Goal: Transaction & Acquisition: Download file/media

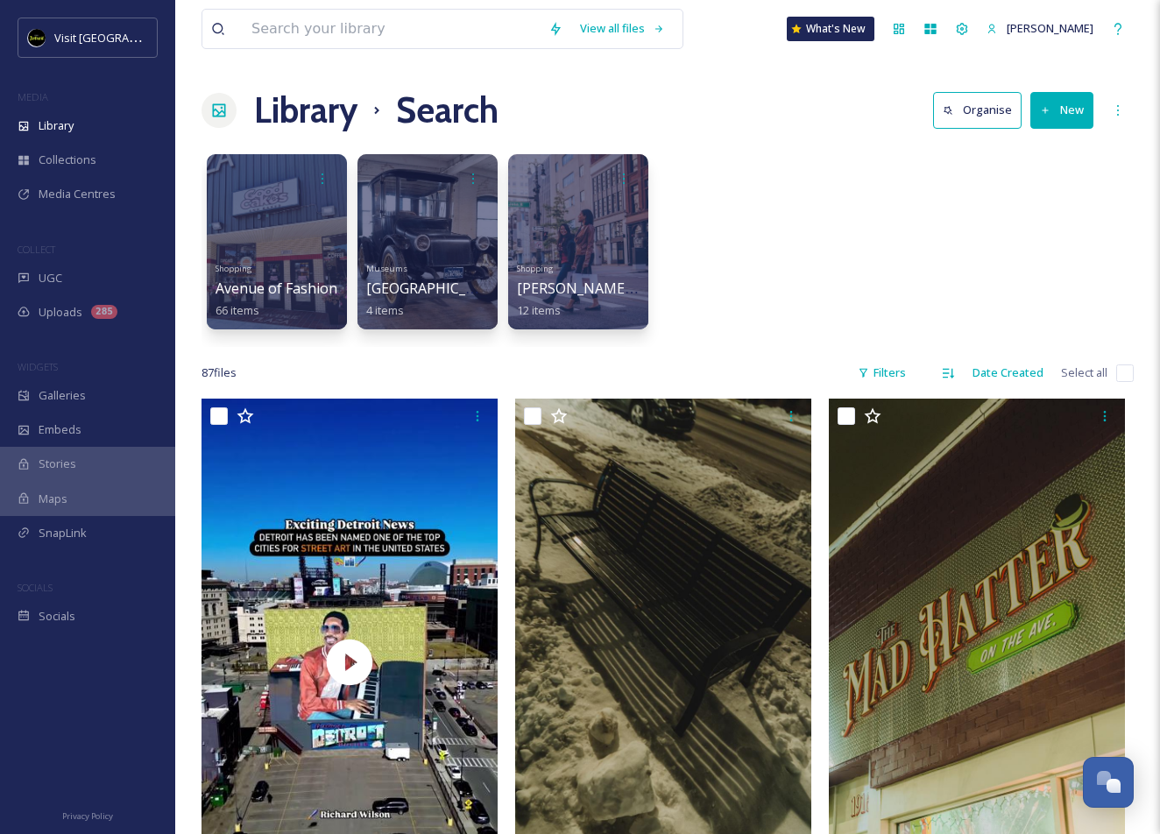
scroll to position [1750, 0]
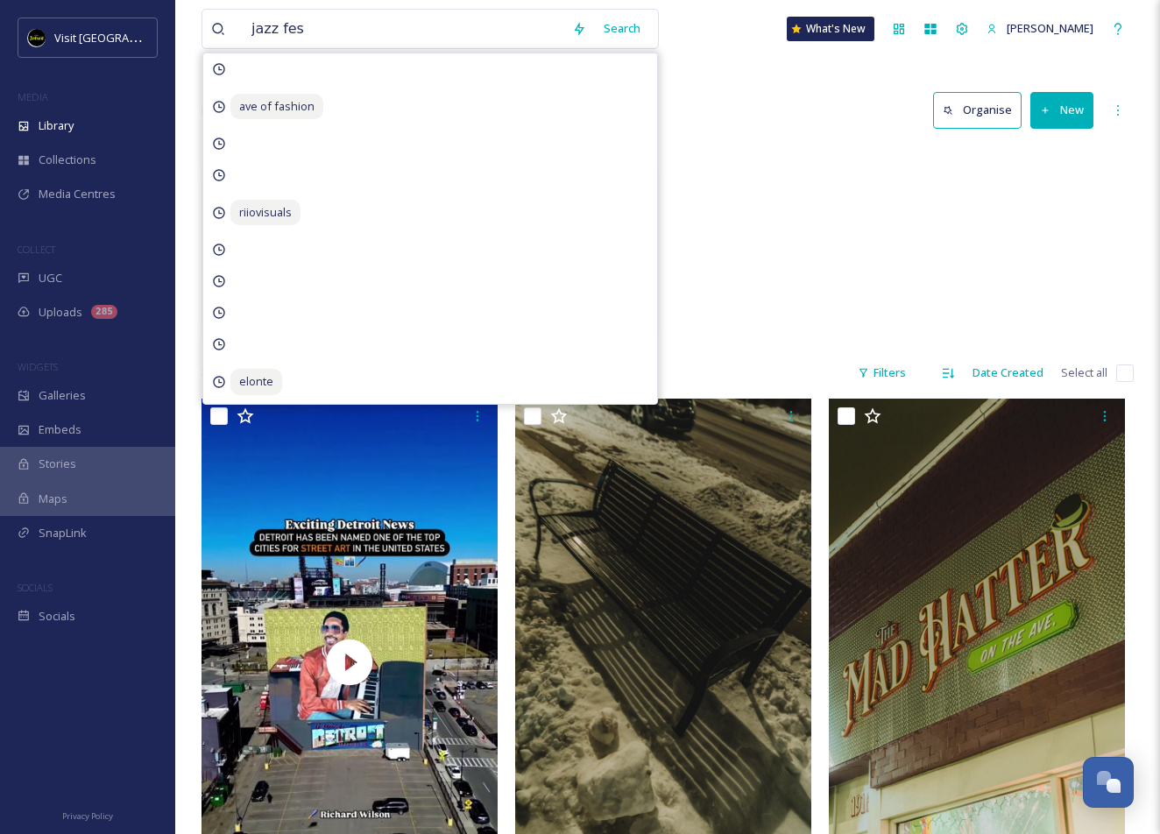
type input "jazz fest"
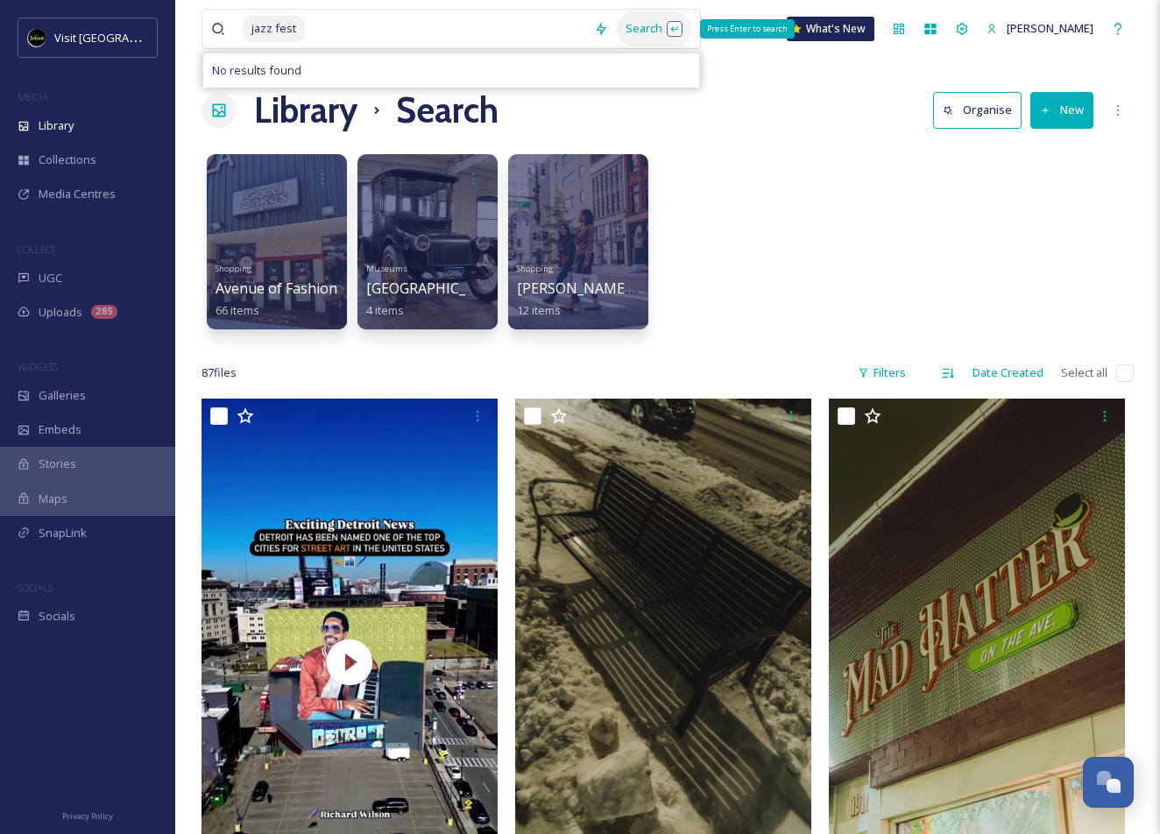
click at [664, 20] on div "Search Press Enter to search" at bounding box center [654, 28] width 74 height 34
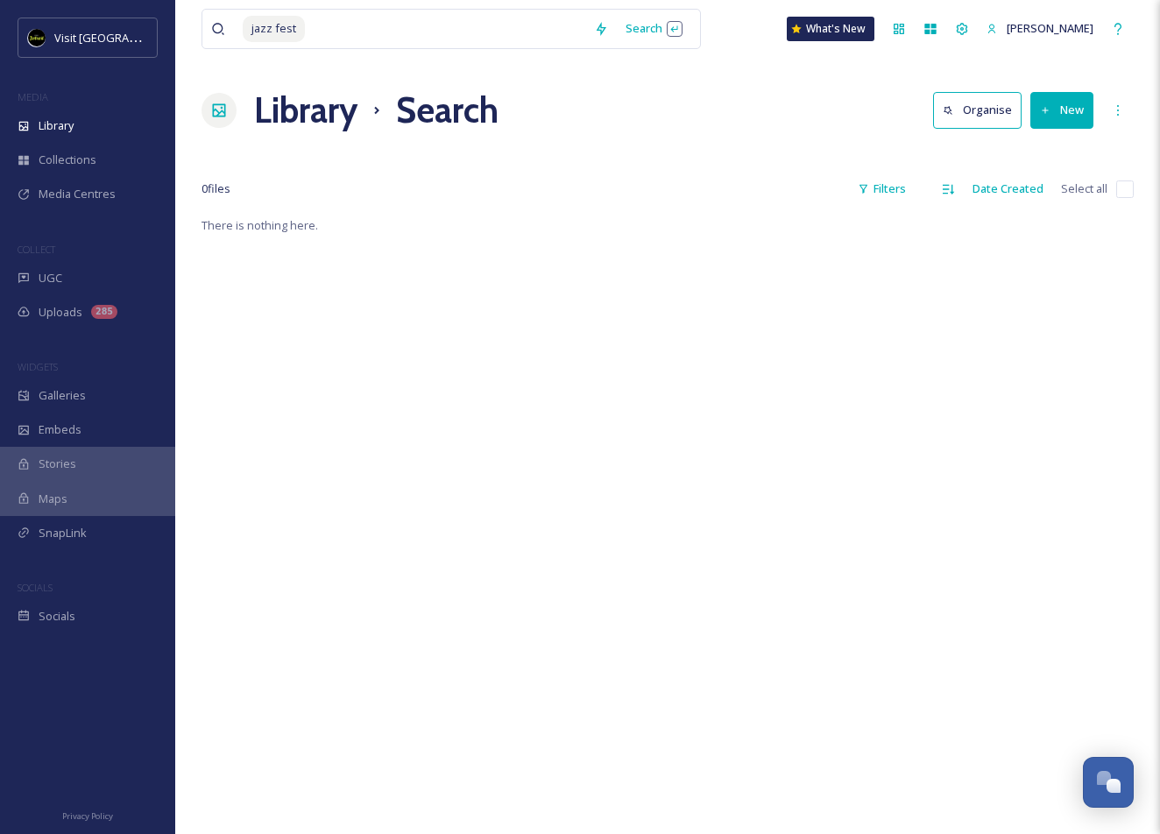
click at [780, 51] on div "jazz fest Search What's New [PERSON_NAME]" at bounding box center [668, 29] width 932 height 58
click at [469, 22] on input at bounding box center [446, 29] width 279 height 39
drag, startPoint x: 469, startPoint y: 22, endPoint x: 186, endPoint y: 22, distance: 283.0
click at [186, 22] on div "jazz fest Search What's New [PERSON_NAME] Library Search Organise New Your Sele…" at bounding box center [667, 524] width 985 height 1049
click at [93, 130] on div "Library" at bounding box center [87, 126] width 175 height 34
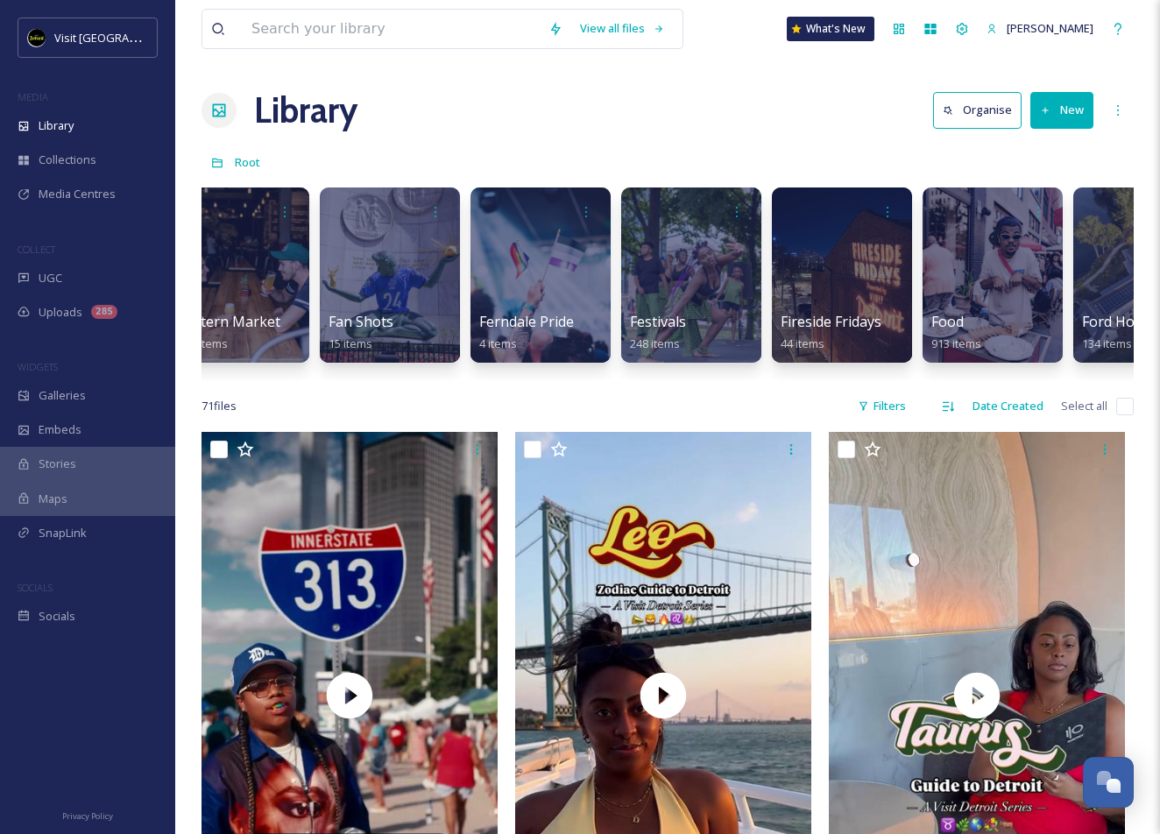
scroll to position [0, 2155]
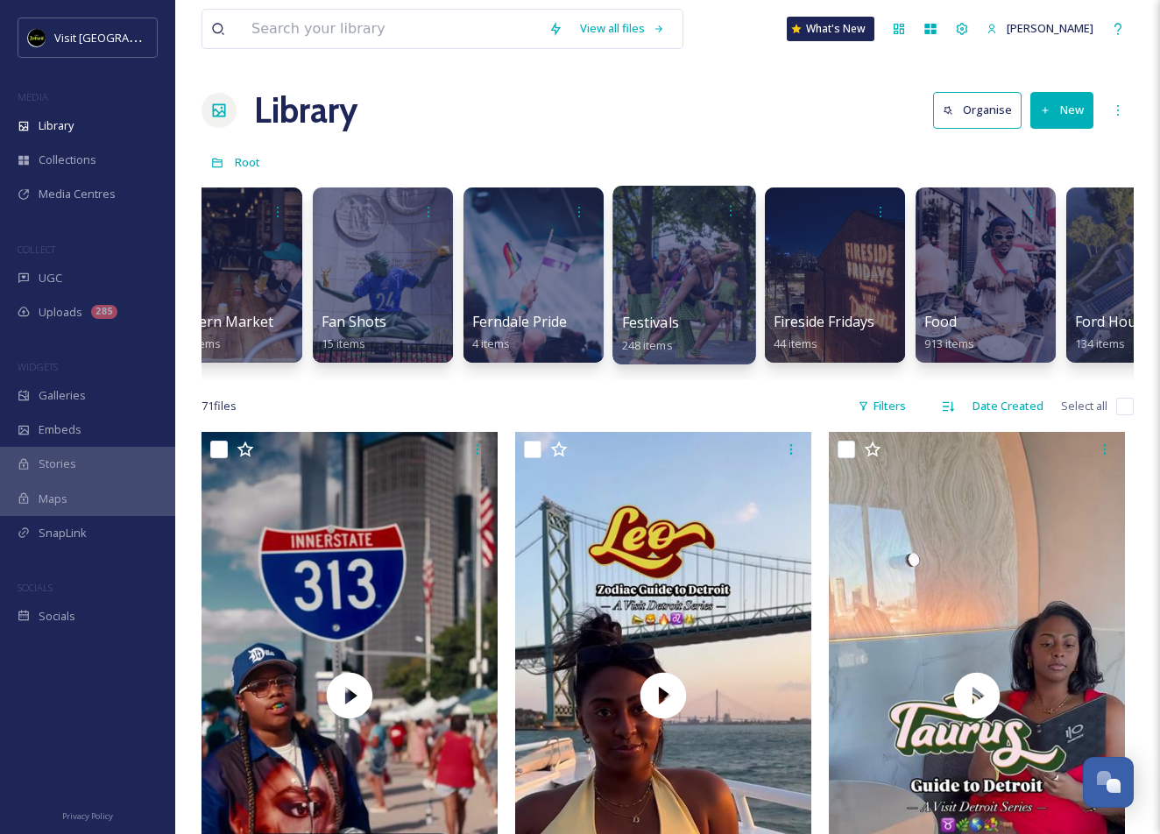
click at [661, 288] on div at bounding box center [684, 275] width 143 height 179
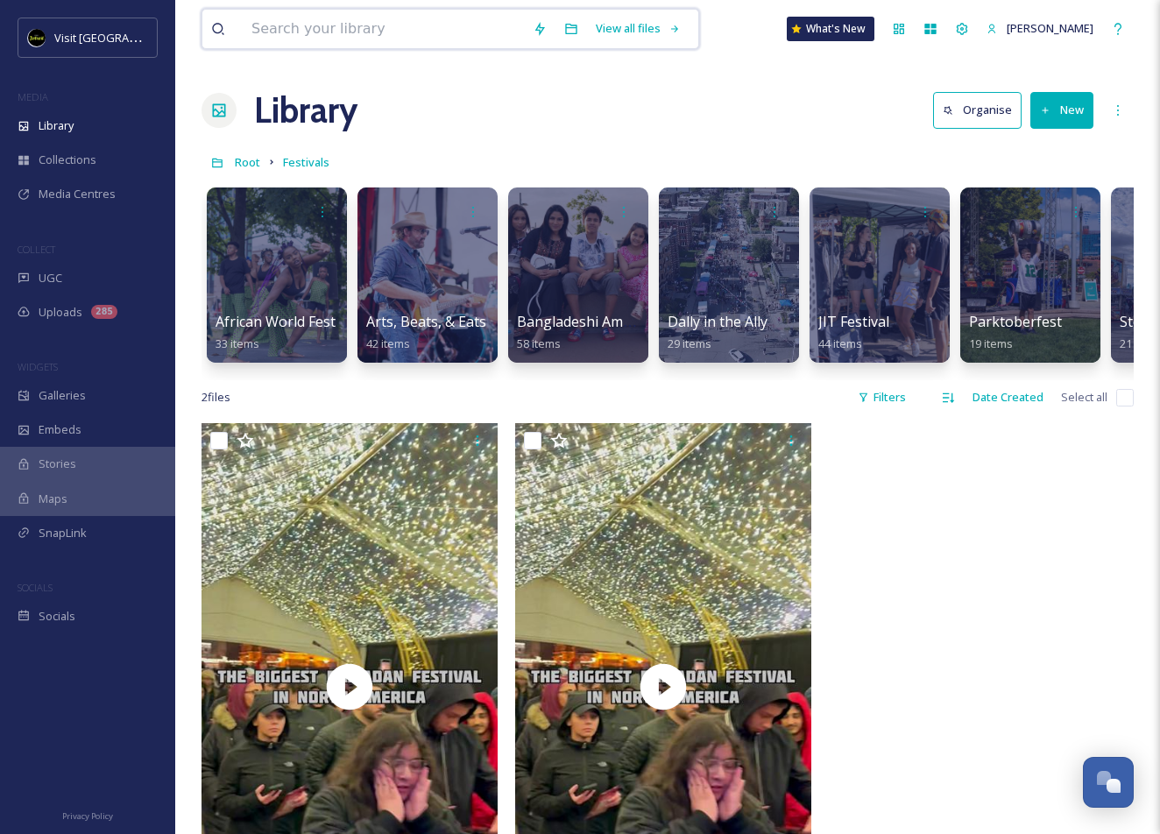
click at [378, 32] on input at bounding box center [383, 29] width 281 height 39
type input "jazz"
click at [639, 38] on div "Search" at bounding box center [638, 28] width 54 height 34
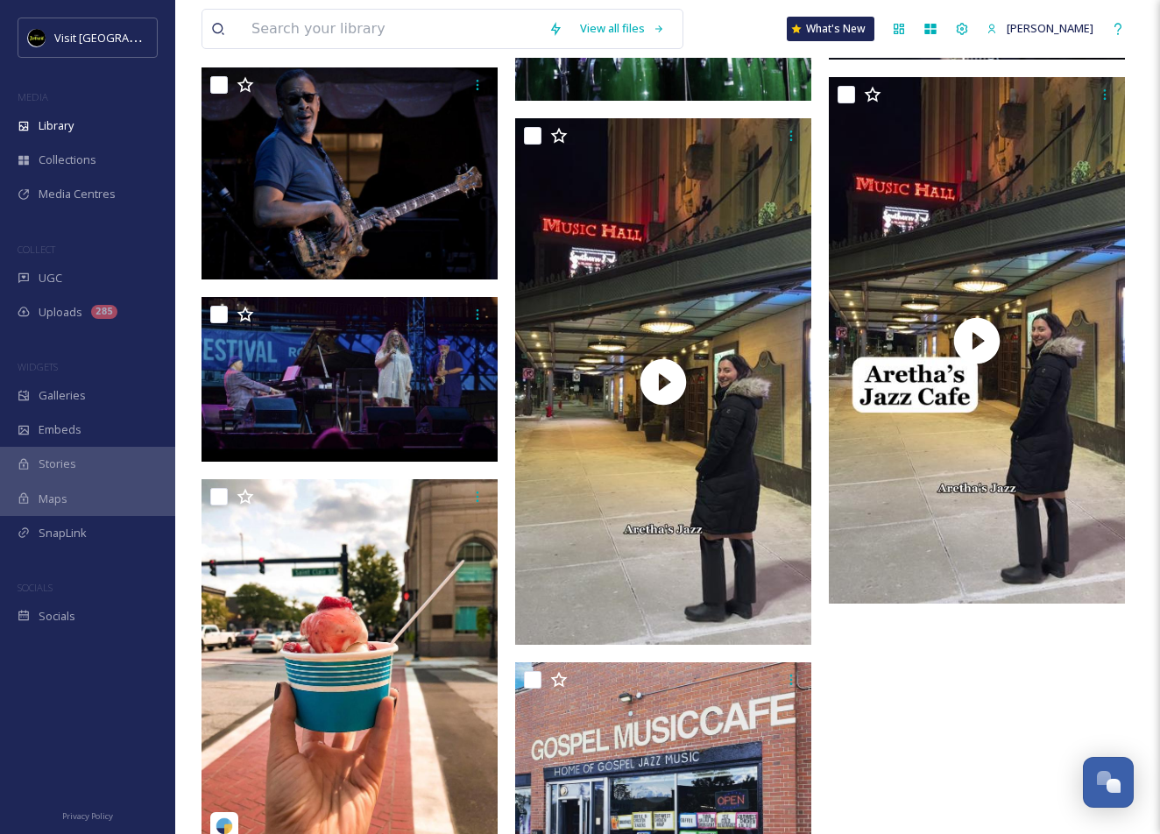
scroll to position [563, 0]
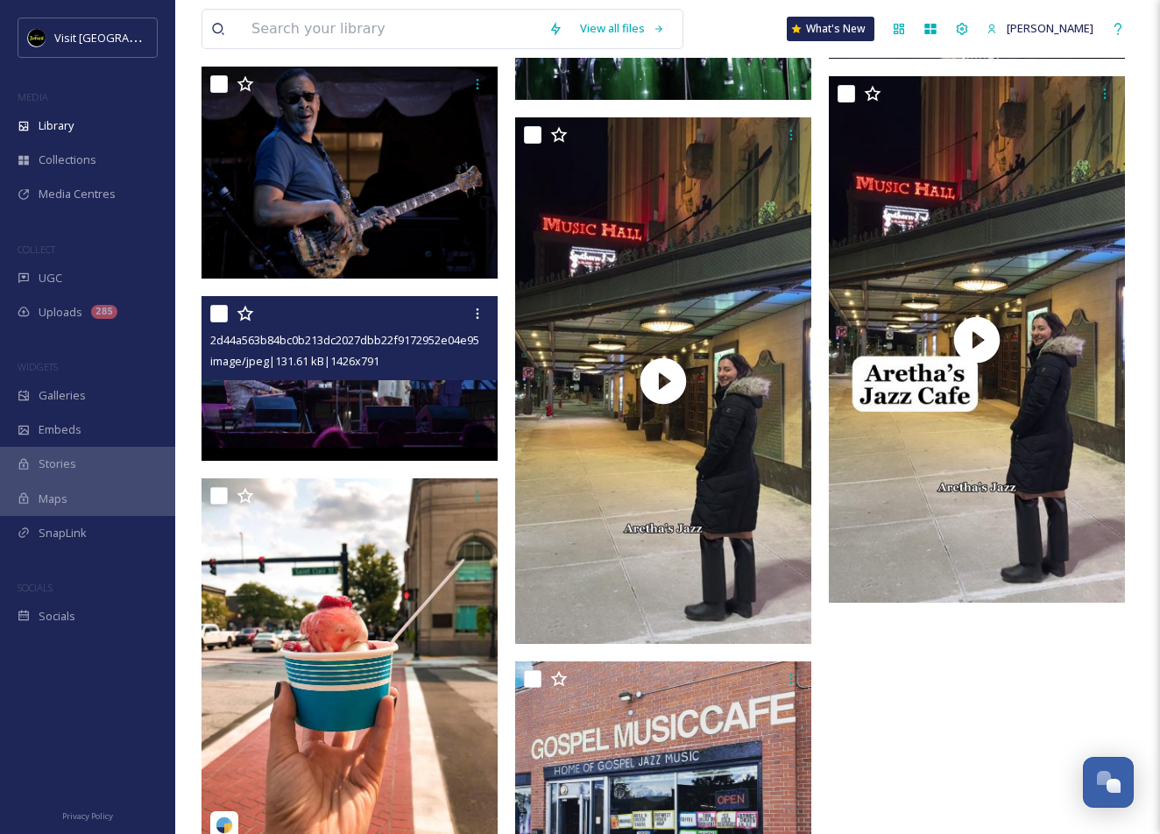
click at [383, 383] on img at bounding box center [350, 378] width 296 height 164
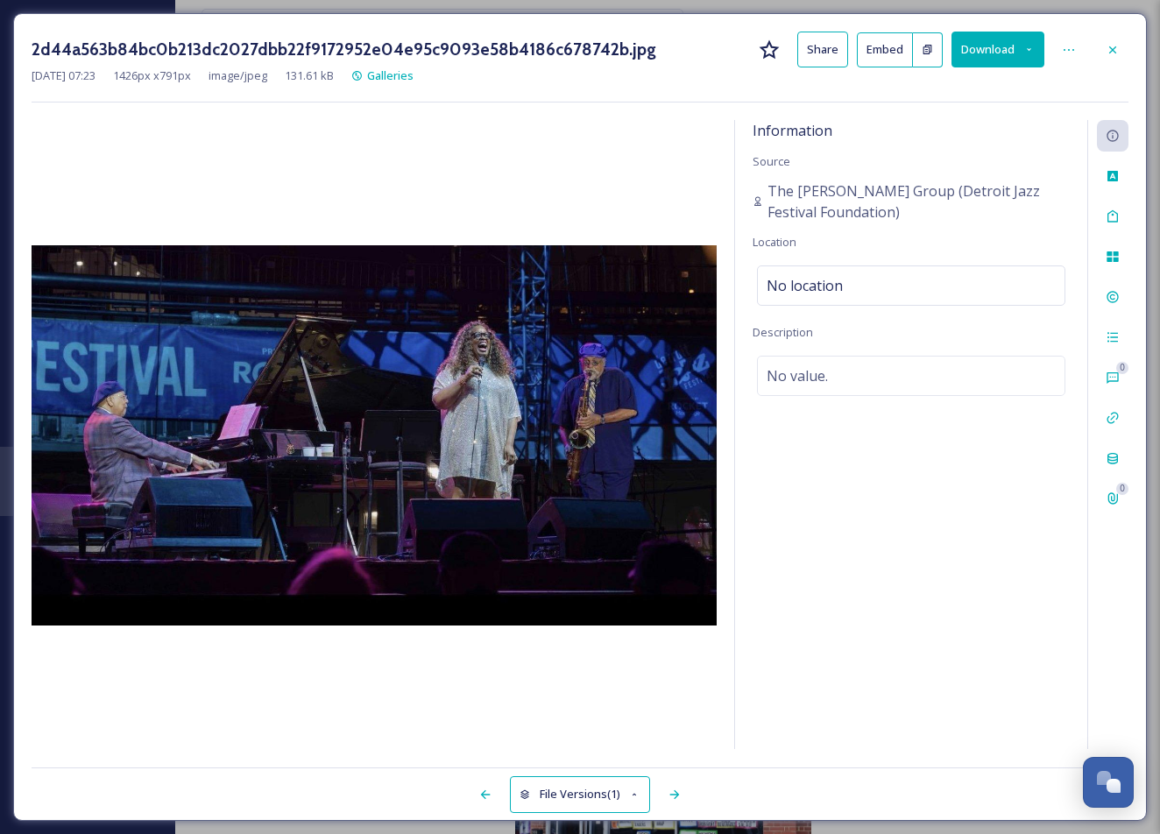
click at [1009, 45] on button "Download" at bounding box center [998, 50] width 93 height 36
click at [1003, 97] on span "Download Original (1426 x 791)" at bounding box center [952, 89] width 159 height 17
drag, startPoint x: 767, startPoint y: 188, endPoint x: 907, endPoint y: 197, distance: 140.5
click at [907, 197] on div "The [PERSON_NAME] Group (Detroit Jazz Festival Foundation)" at bounding box center [911, 202] width 317 height 42
copy span "The [PERSON_NAME] Group"
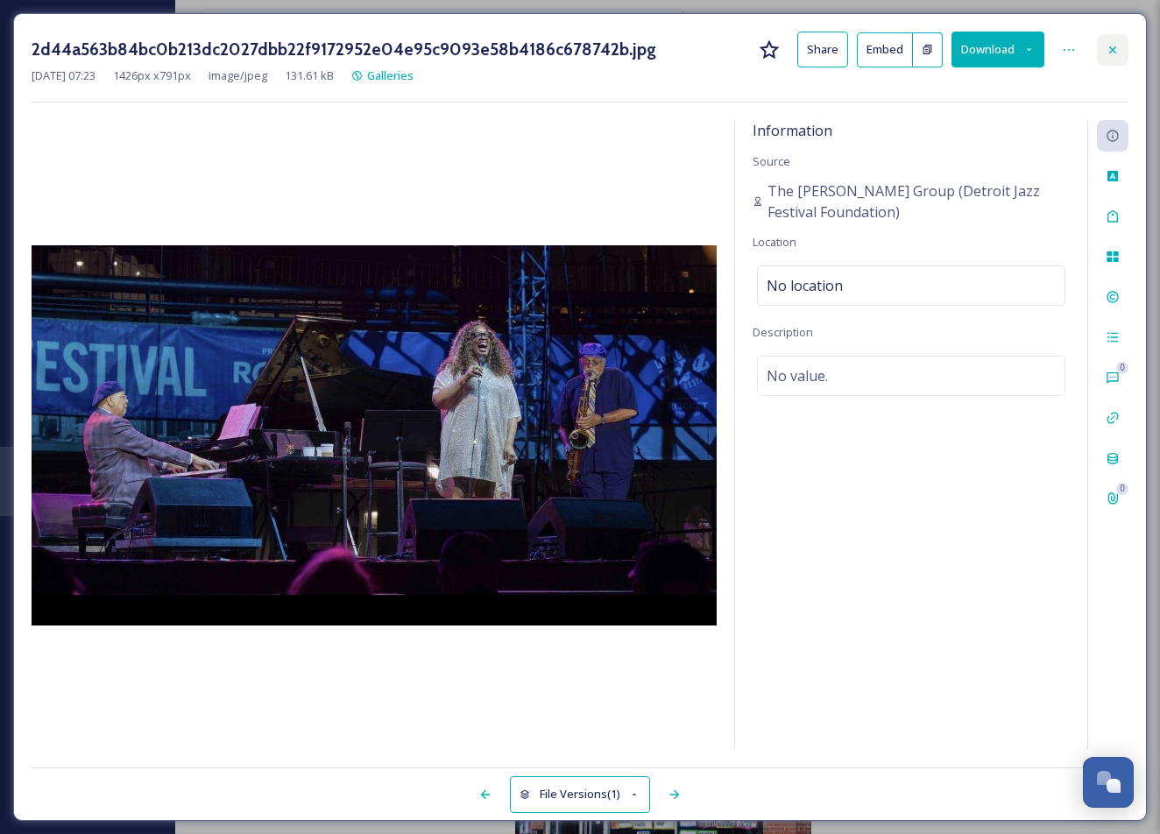
click at [1107, 46] on icon at bounding box center [1113, 50] width 14 height 14
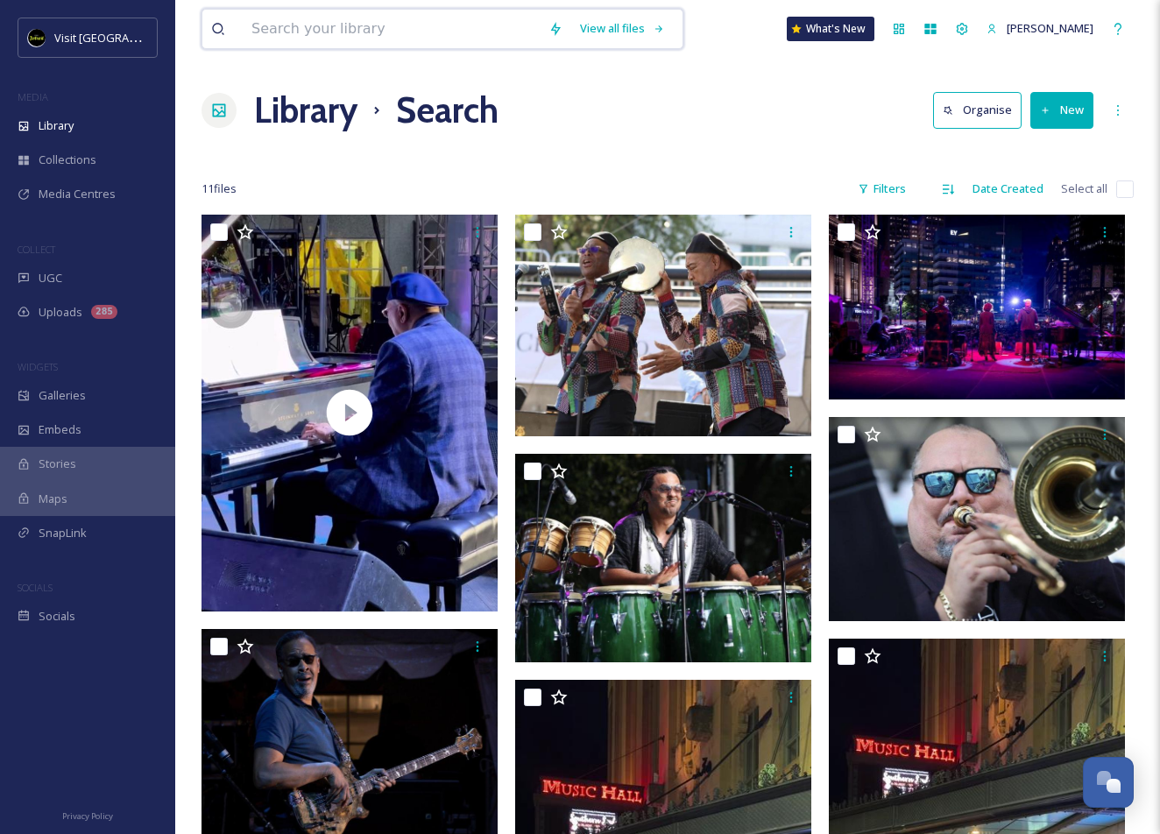
click at [372, 29] on input at bounding box center [391, 29] width 297 height 39
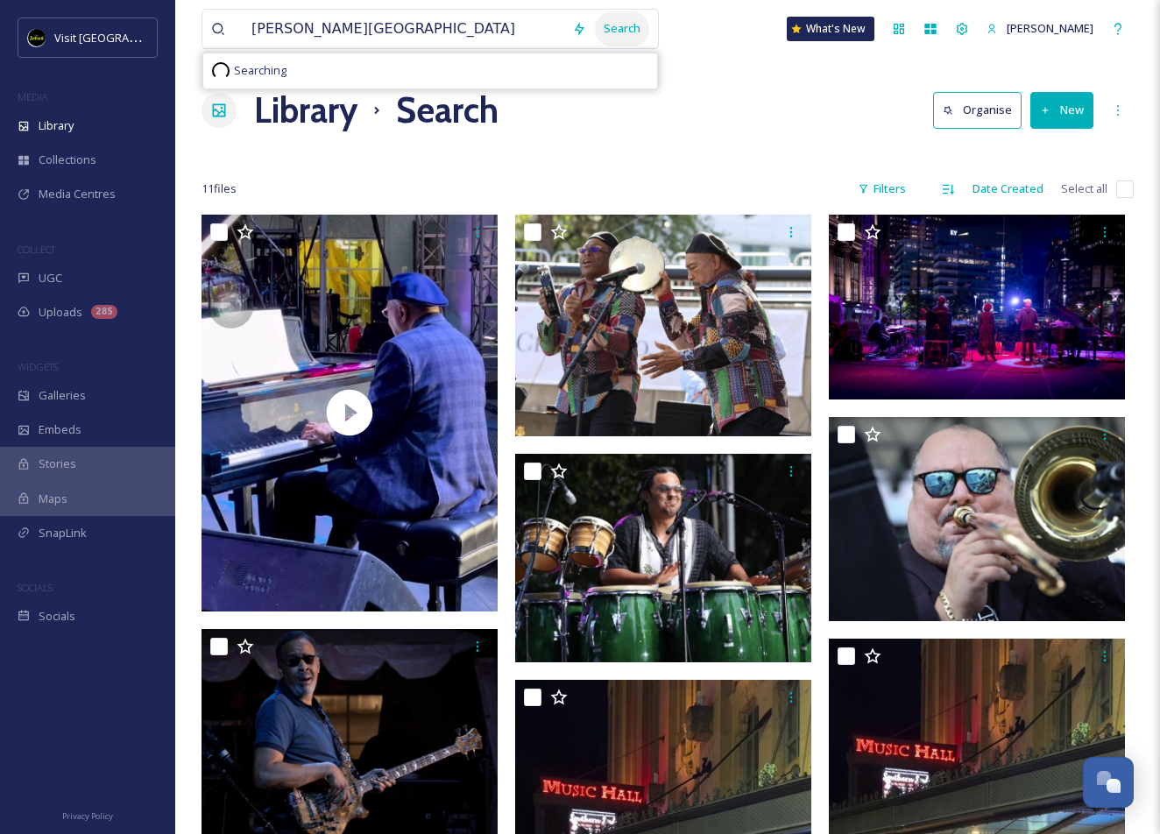
drag, startPoint x: 372, startPoint y: 29, endPoint x: 640, endPoint y: 21, distance: 267.4
click at [640, 21] on div "Search" at bounding box center [622, 28] width 54 height 34
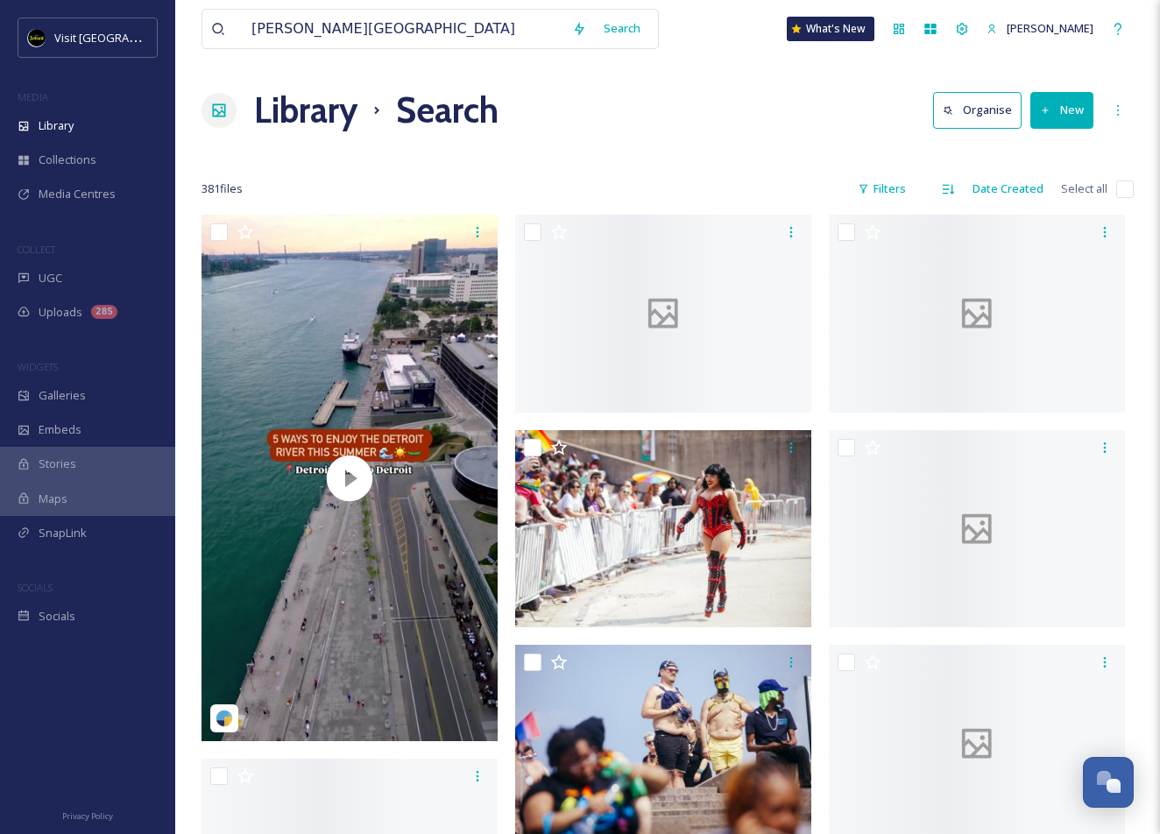
click at [777, 119] on div "Library Search Organise New" at bounding box center [668, 110] width 932 height 53
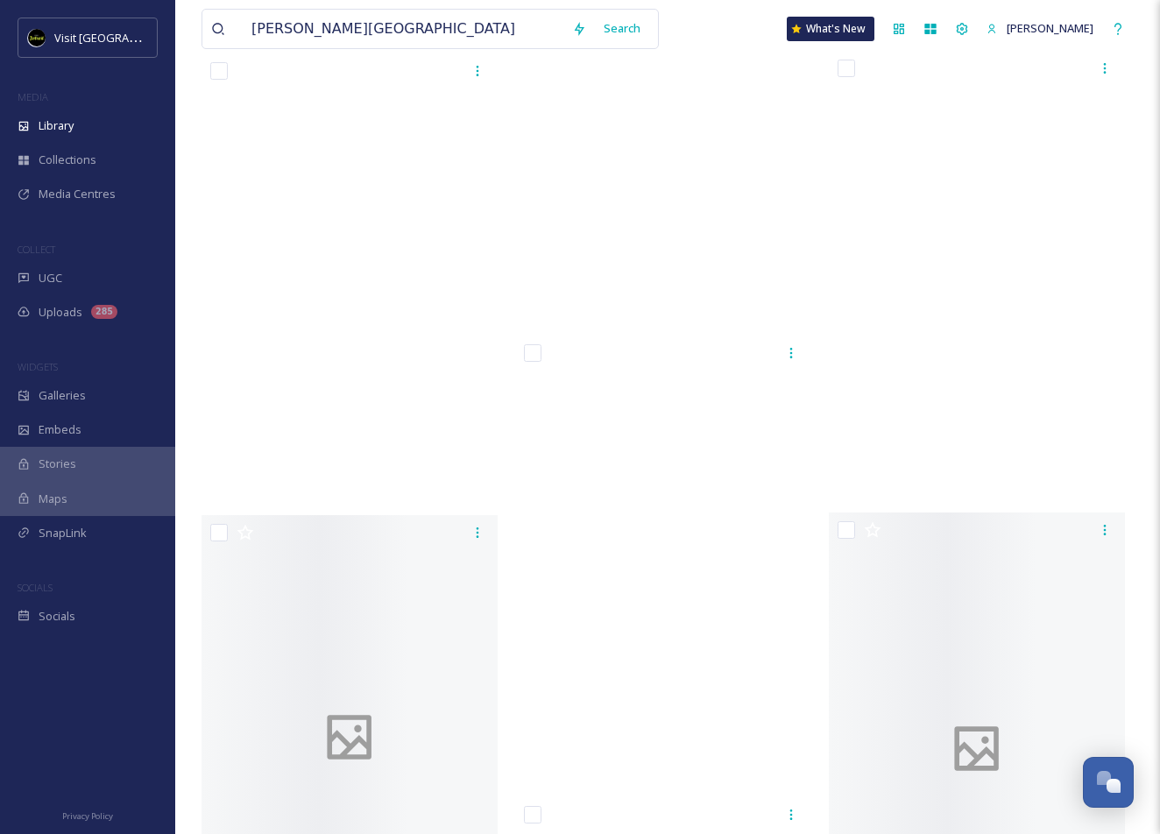
scroll to position [26915, 0]
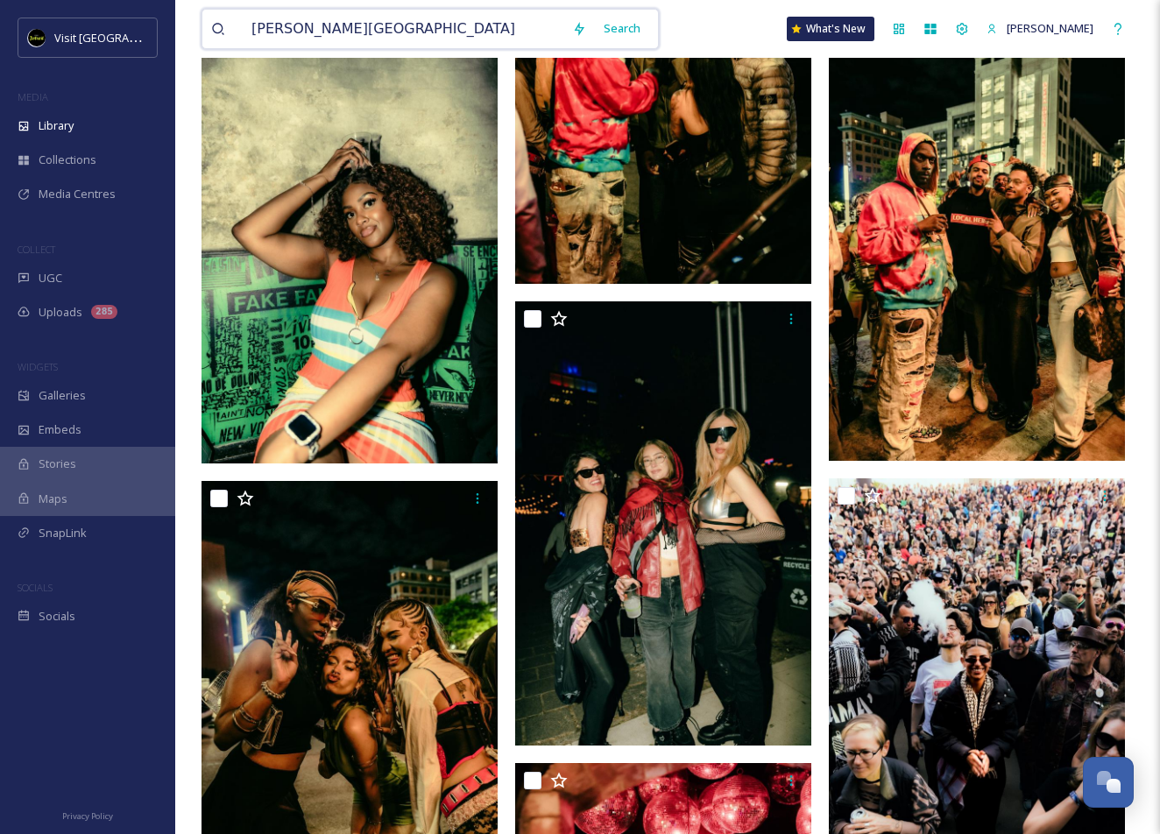
click at [389, 30] on input "[PERSON_NAME][GEOGRAPHIC_DATA]" at bounding box center [403, 29] width 321 height 39
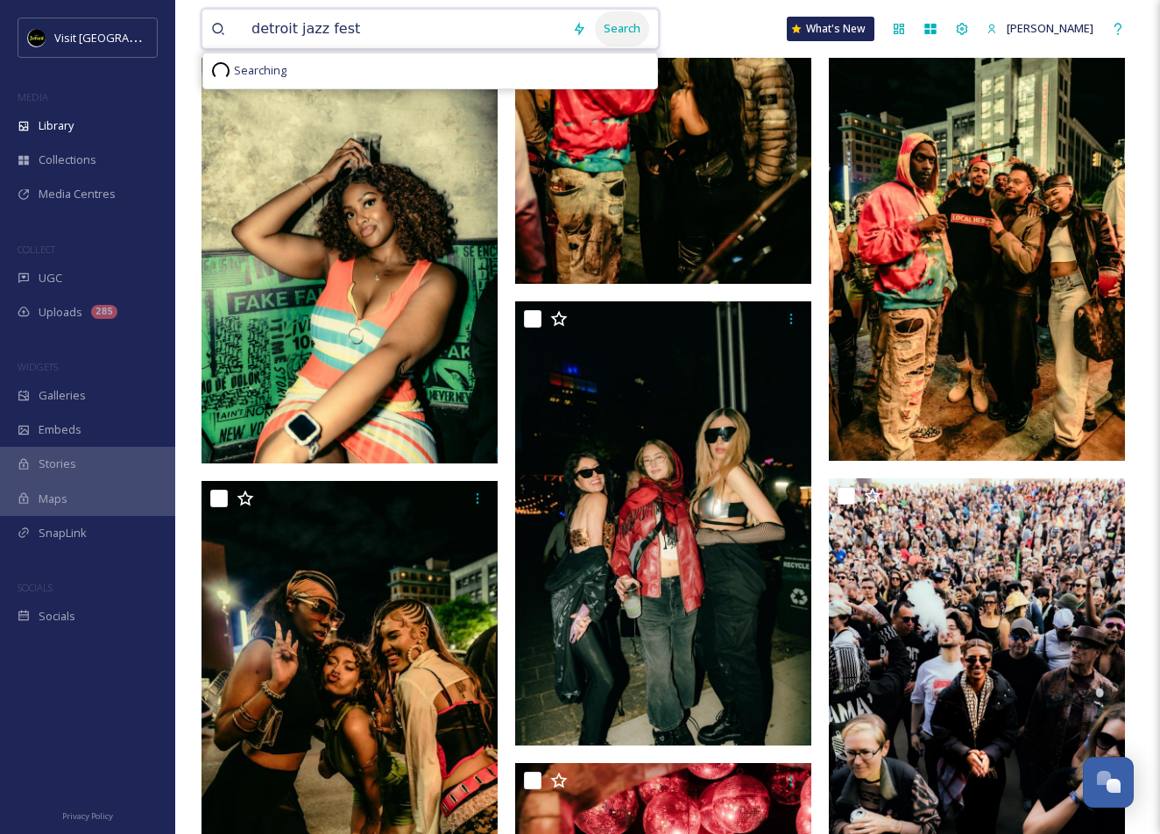
type input "detroit jazz fest"
click at [643, 21] on div "Search" at bounding box center [622, 28] width 54 height 34
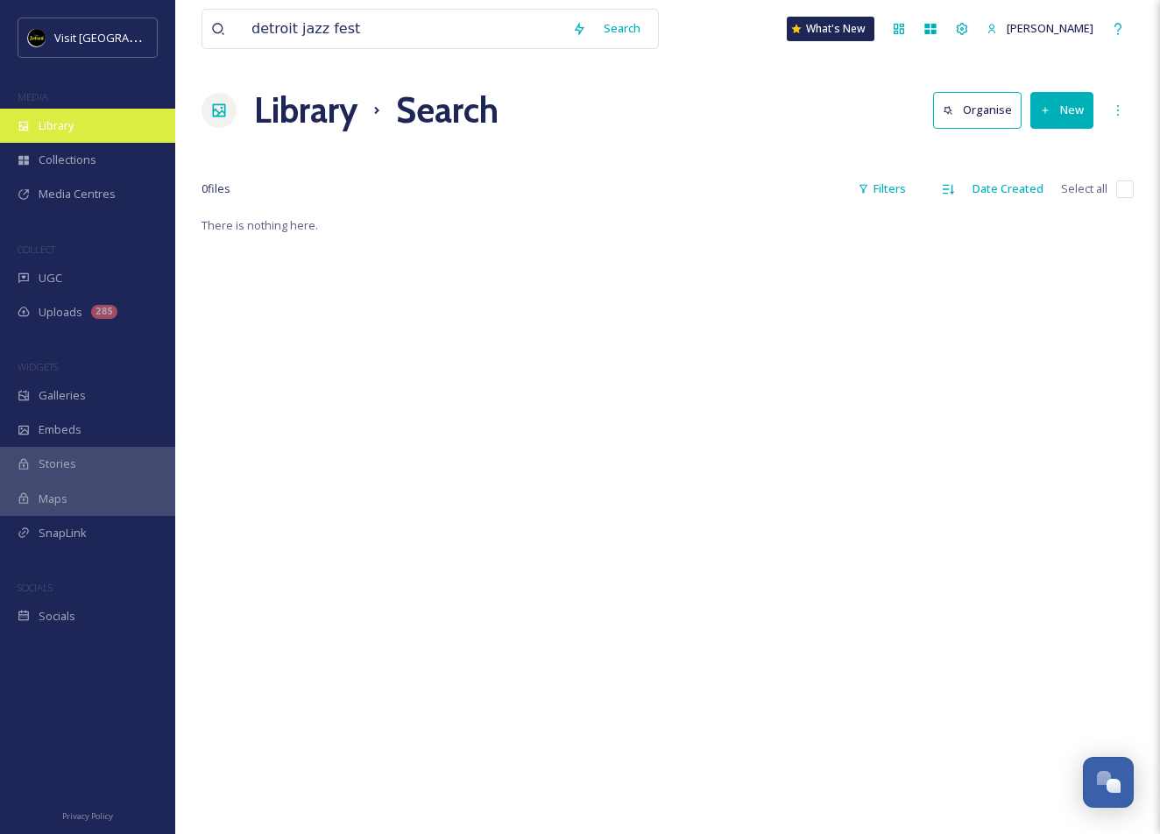
click at [110, 132] on div "Library" at bounding box center [87, 126] width 175 height 34
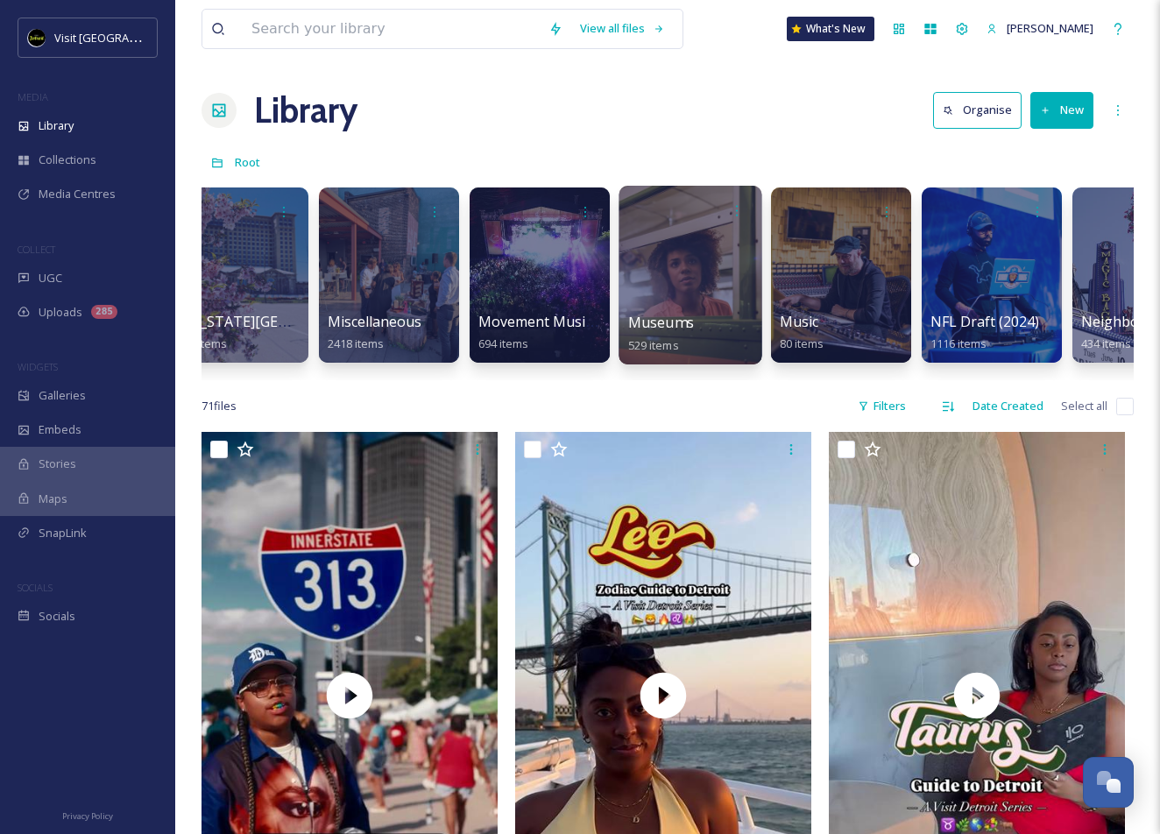
scroll to position [0, 5043]
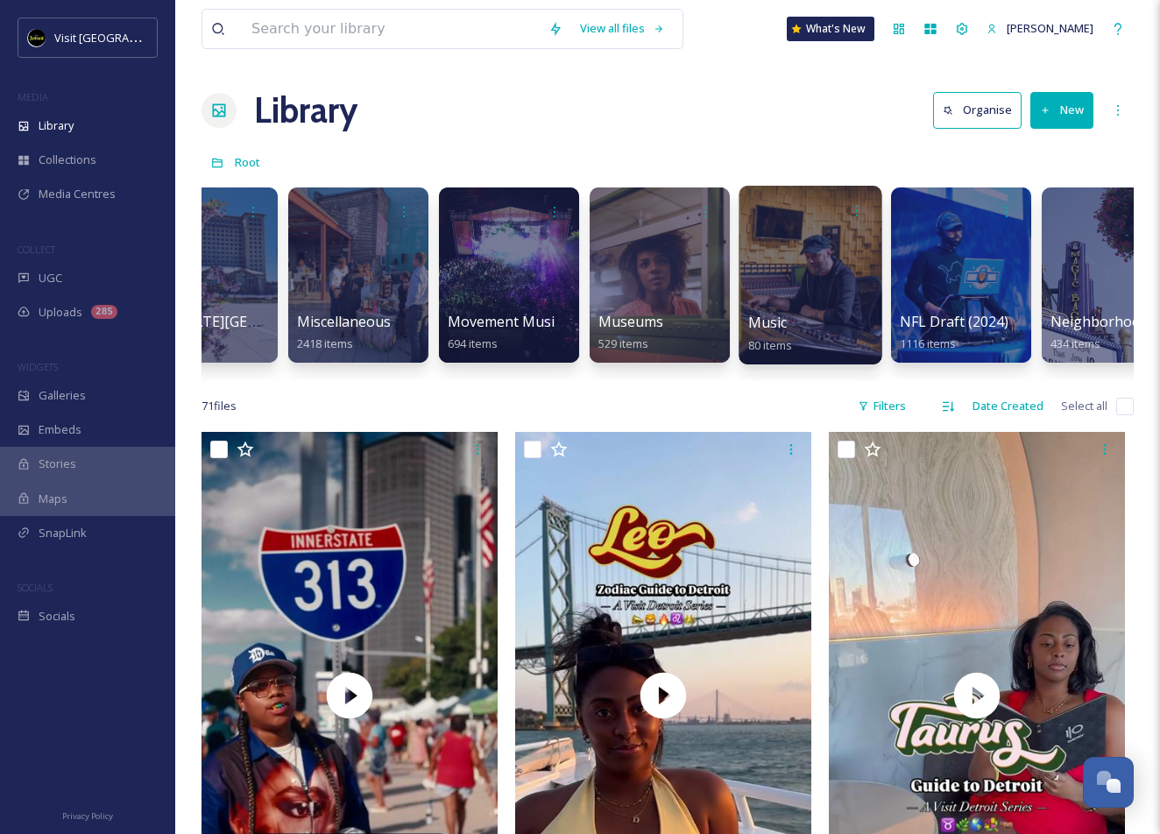
click at [804, 268] on div at bounding box center [810, 275] width 143 height 179
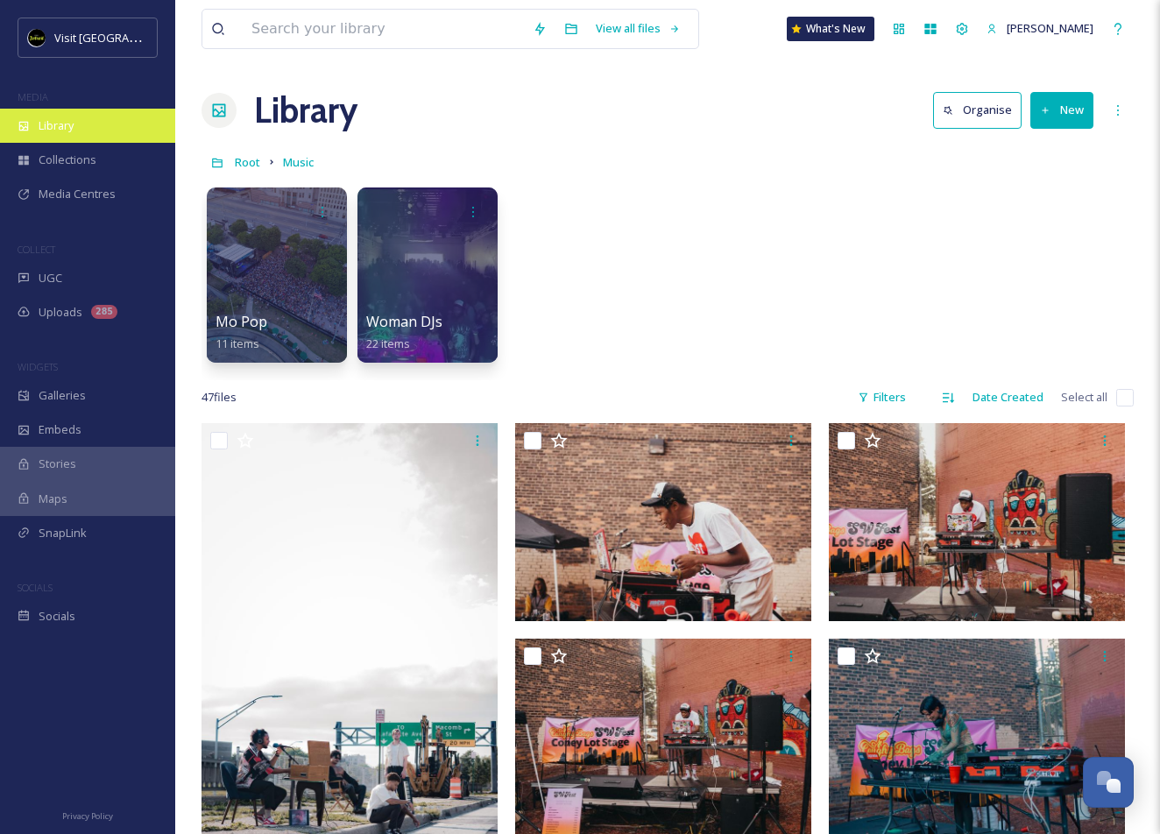
click at [75, 120] on div "Library" at bounding box center [87, 126] width 175 height 34
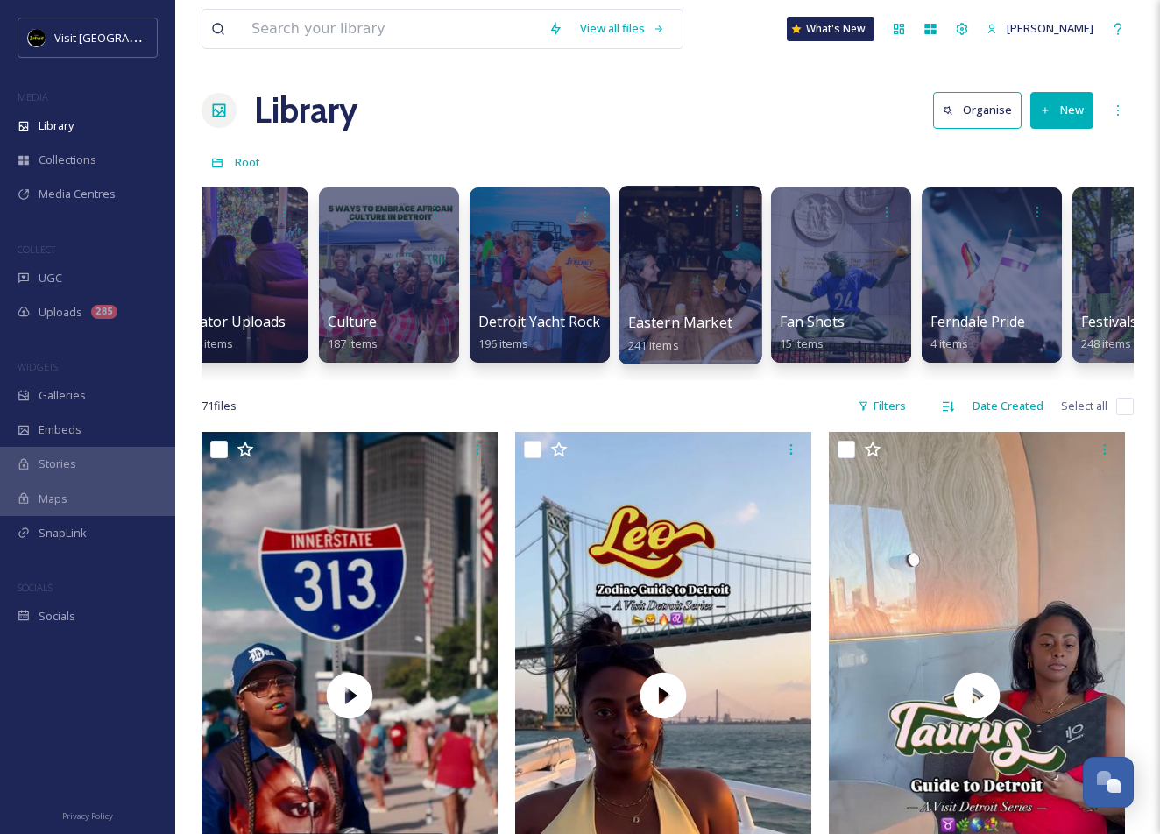
scroll to position [0, 1682]
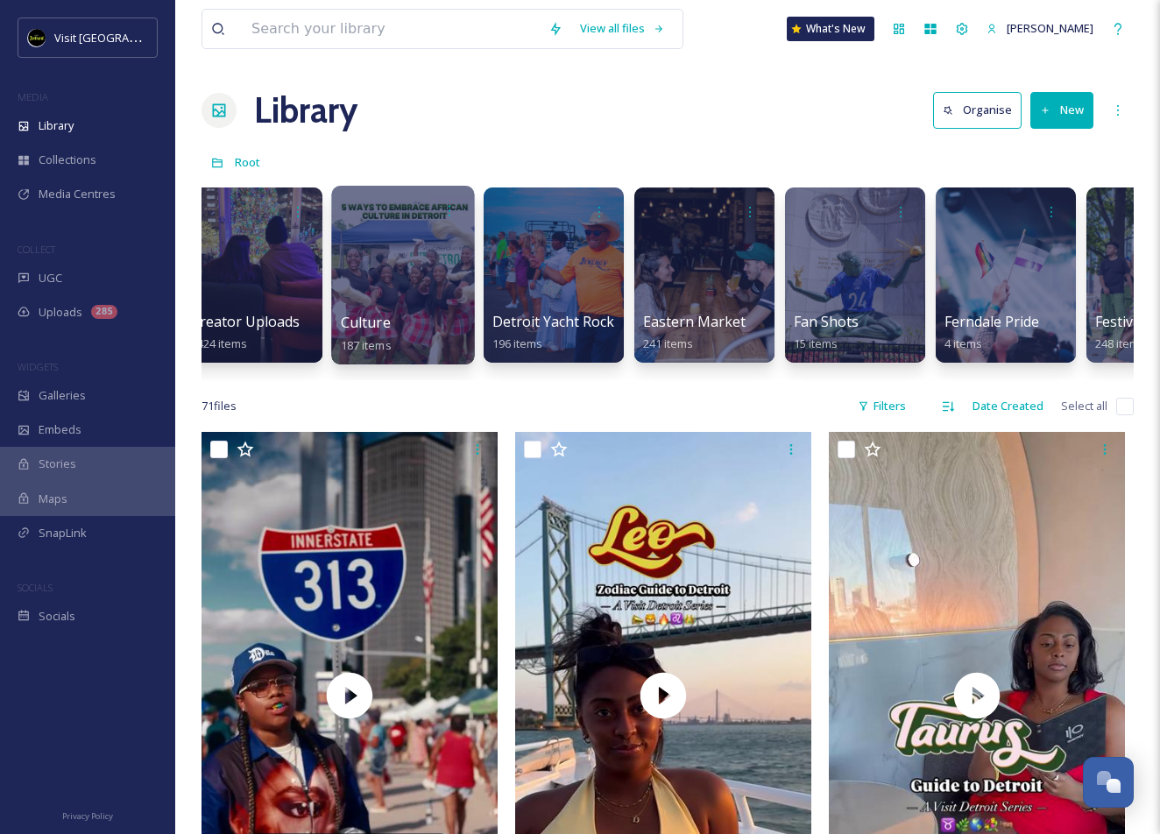
click at [363, 270] on div at bounding box center [402, 275] width 143 height 179
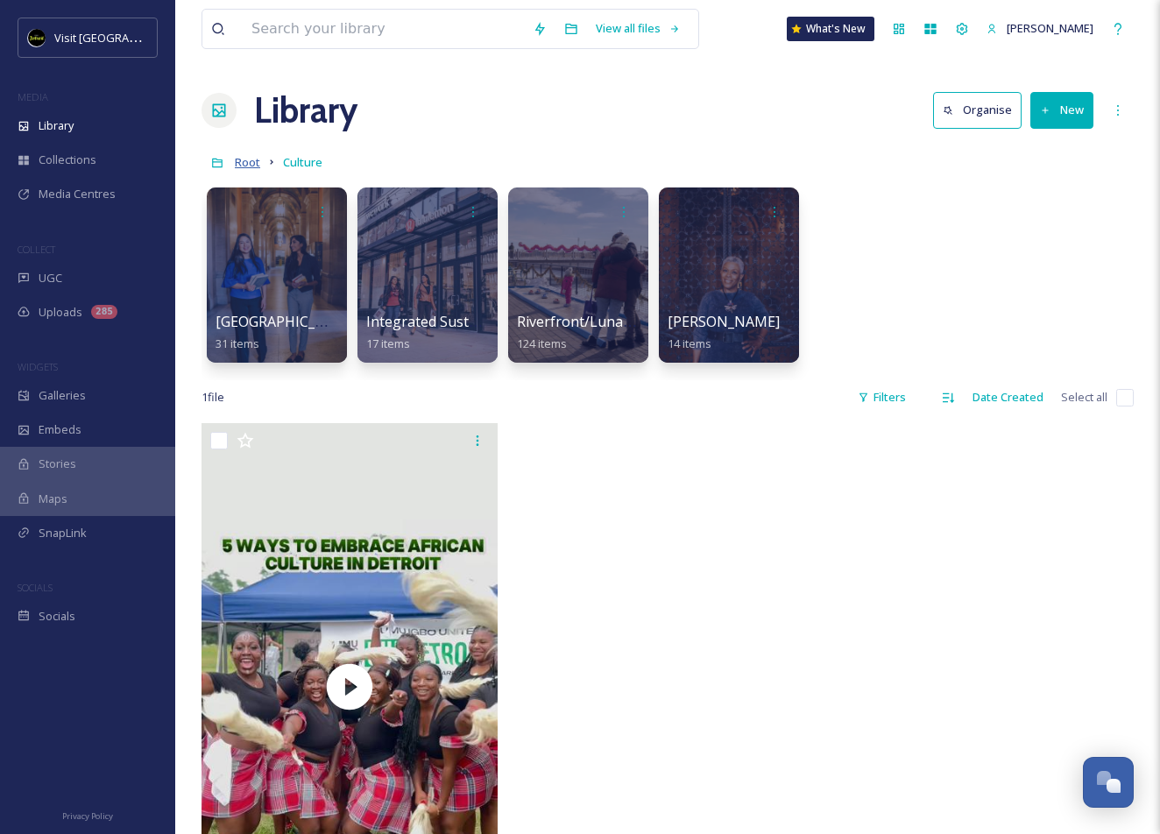
click at [249, 165] on span "Root" at bounding box center [247, 162] width 25 height 16
